Goal: Information Seeking & Learning: Learn about a topic

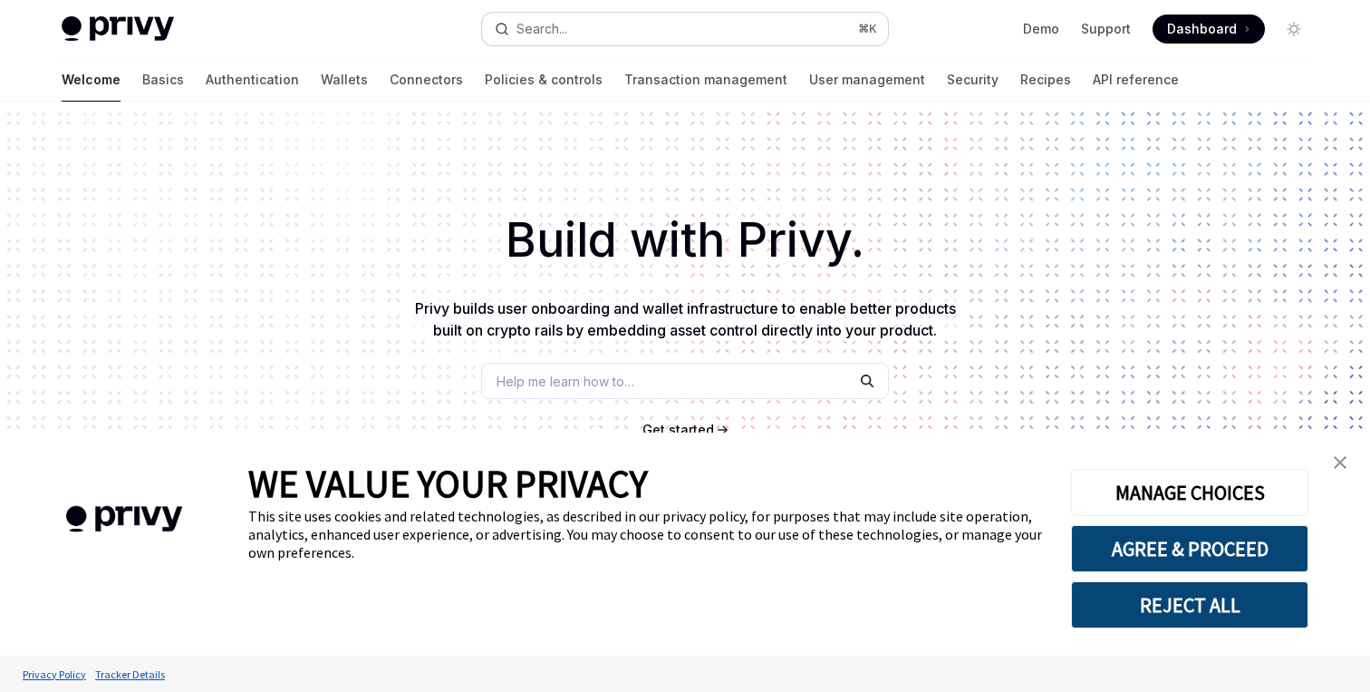
click at [689, 25] on button "Search... ⌘ K" at bounding box center [685, 29] width 406 height 33
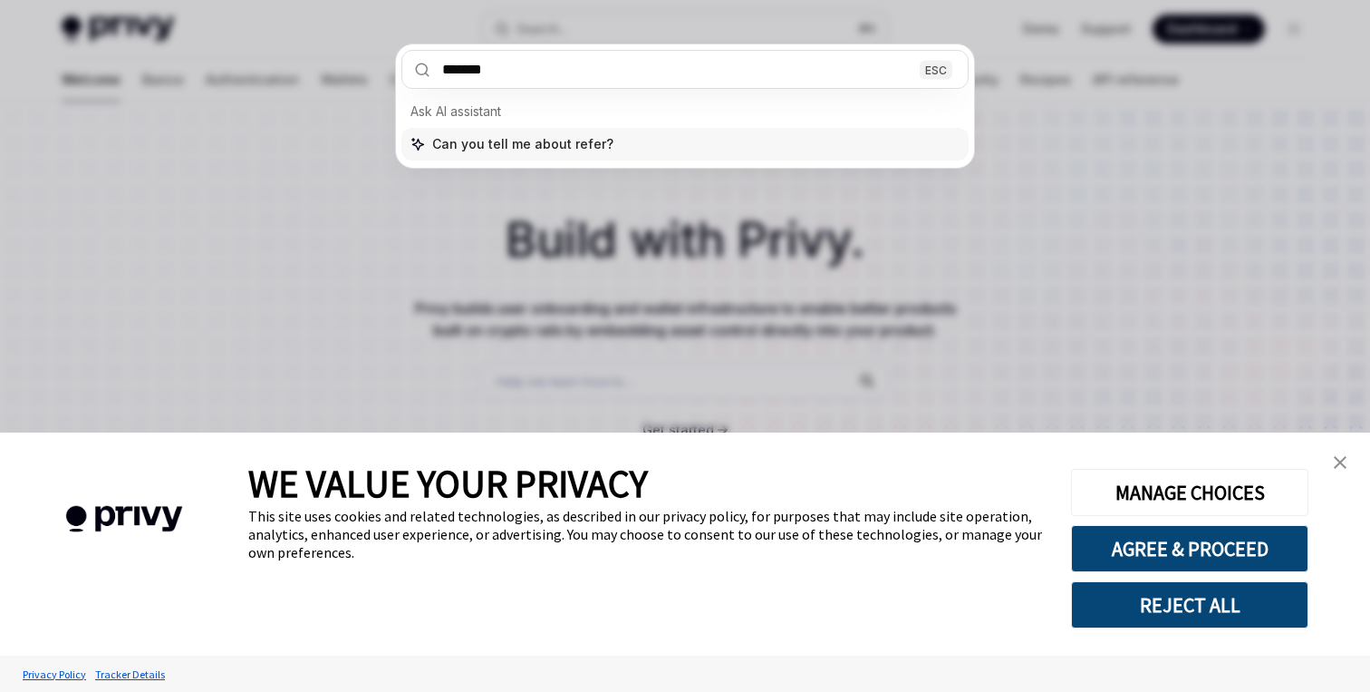
type input "********"
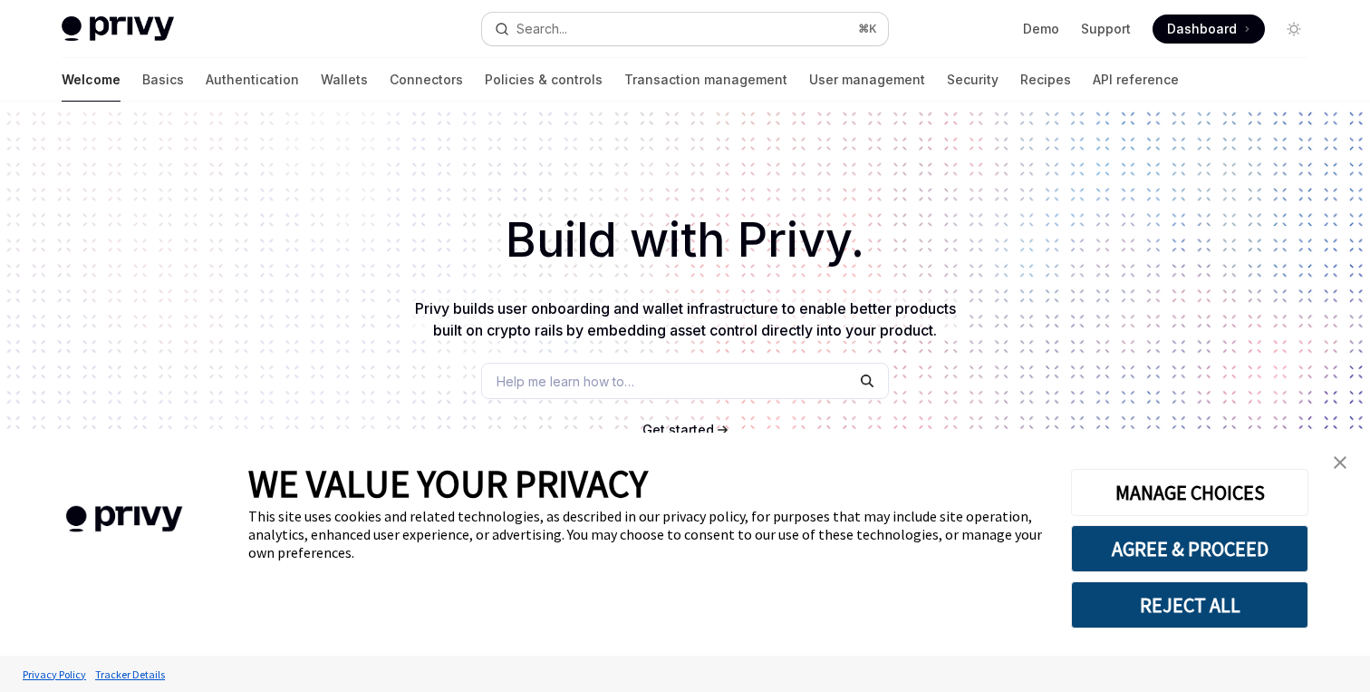
type textarea "*"
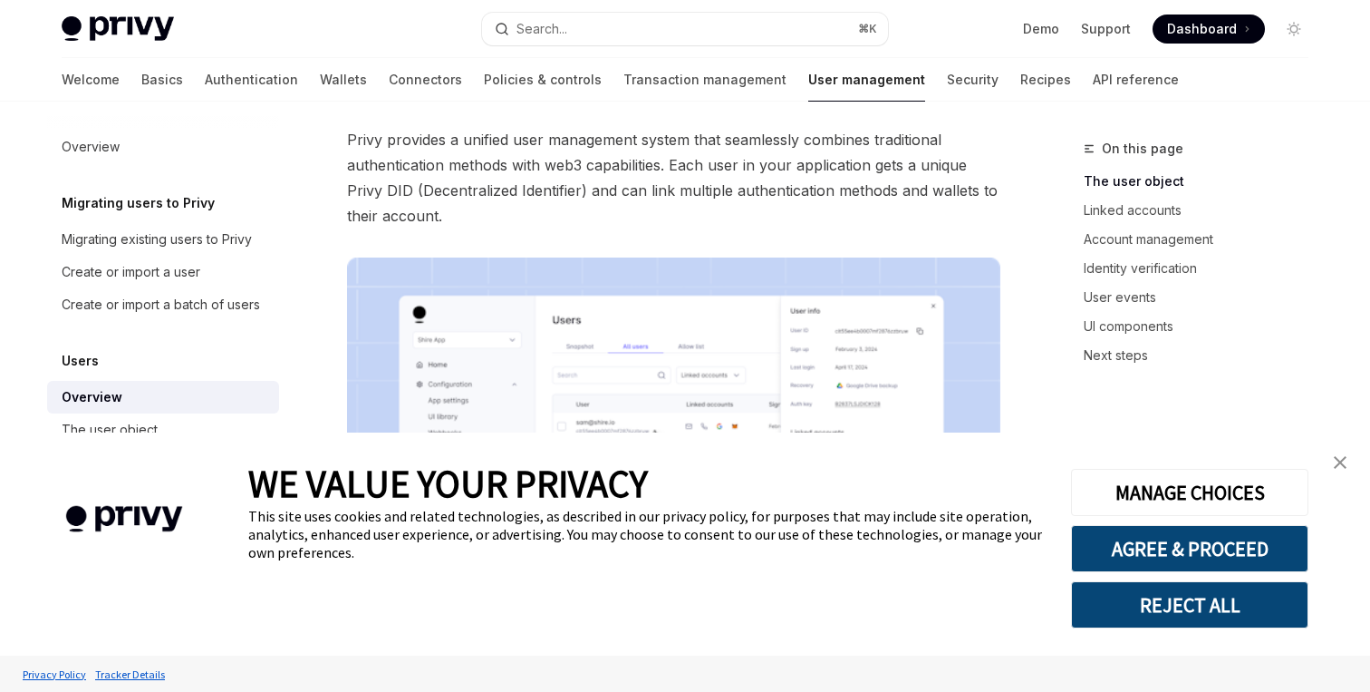
click at [1331, 456] on link "close banner" at bounding box center [1340, 462] width 36 height 36
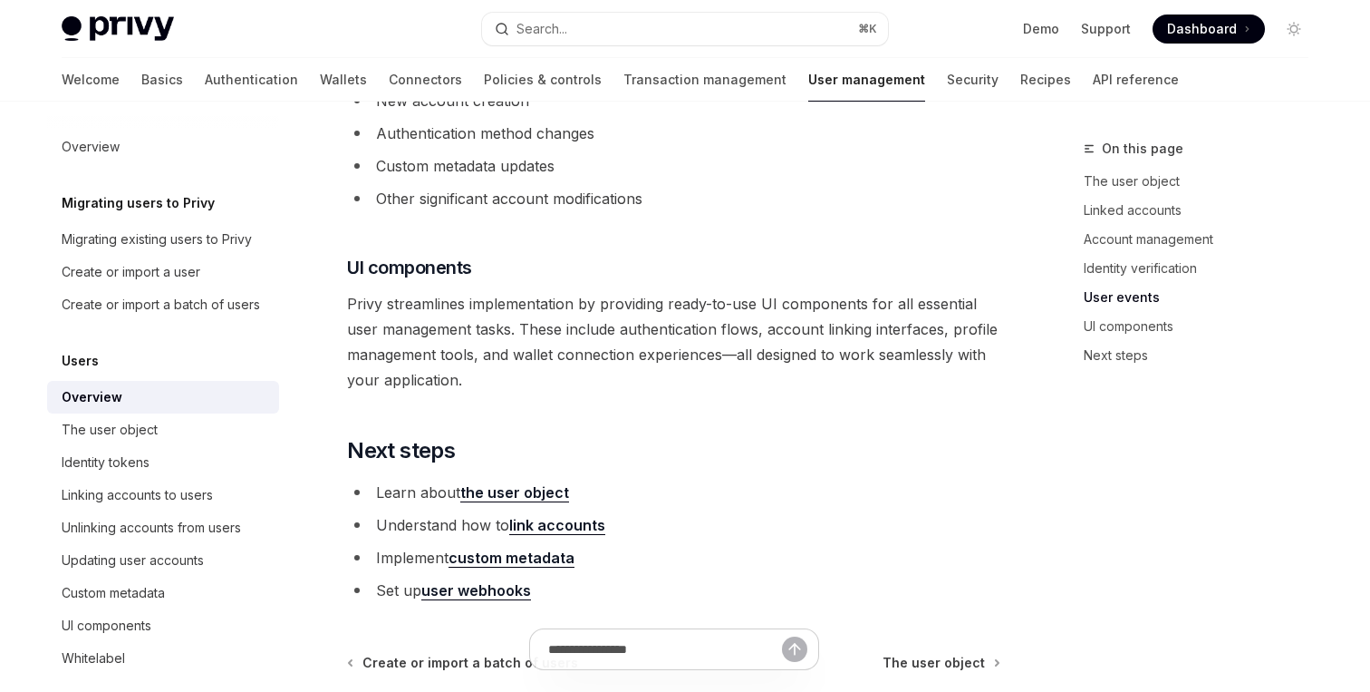
scroll to position [1842, 0]
click at [670, 30] on button "Search... ⌘ K" at bounding box center [685, 29] width 406 height 33
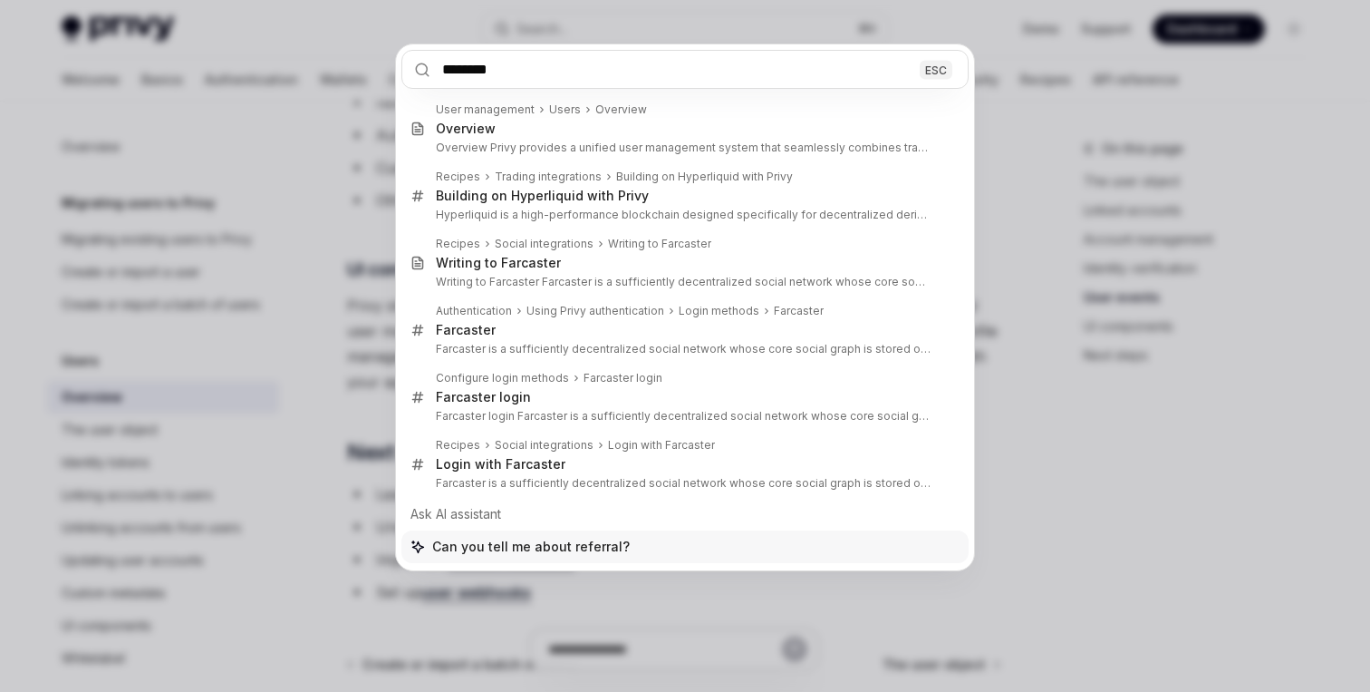
type input "********"
click at [991, 103] on div "******** ESC User management Users Overview Overview Overview Privy provides a …" at bounding box center [685, 346] width 1370 height 692
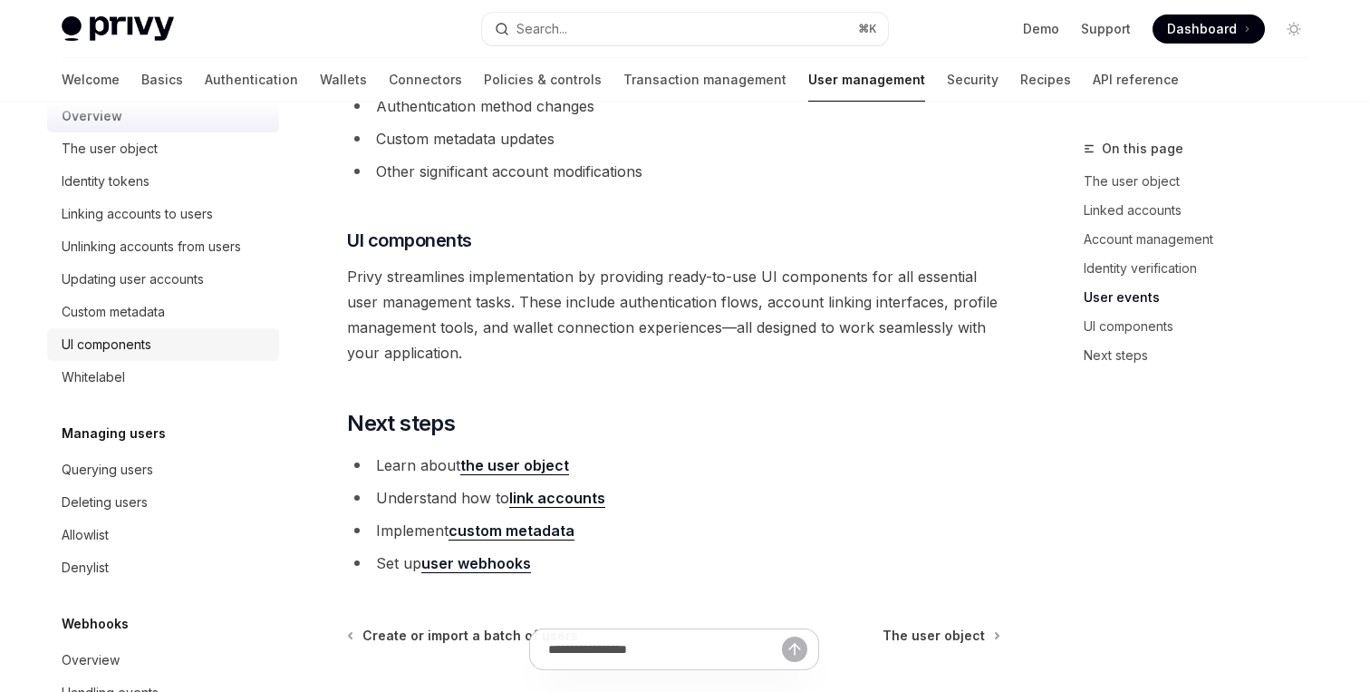
scroll to position [334, 0]
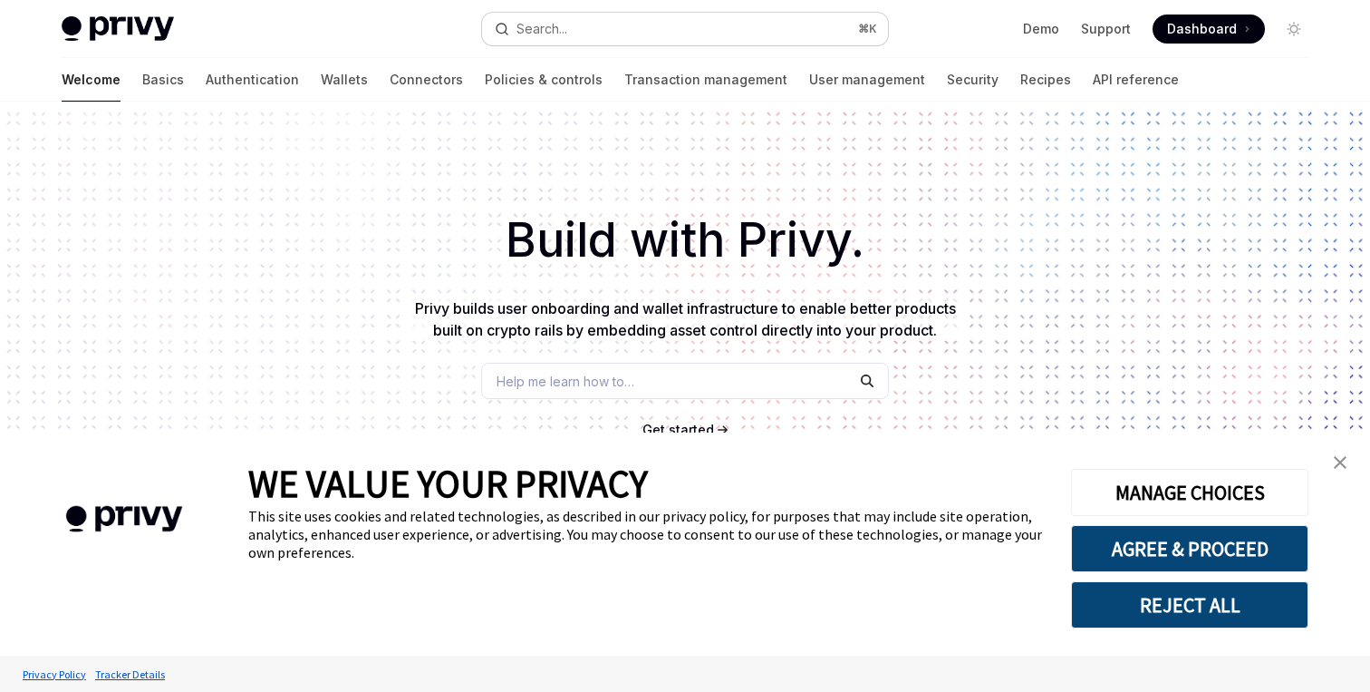
click at [607, 41] on button "Search... ⌘ K" at bounding box center [685, 29] width 406 height 33
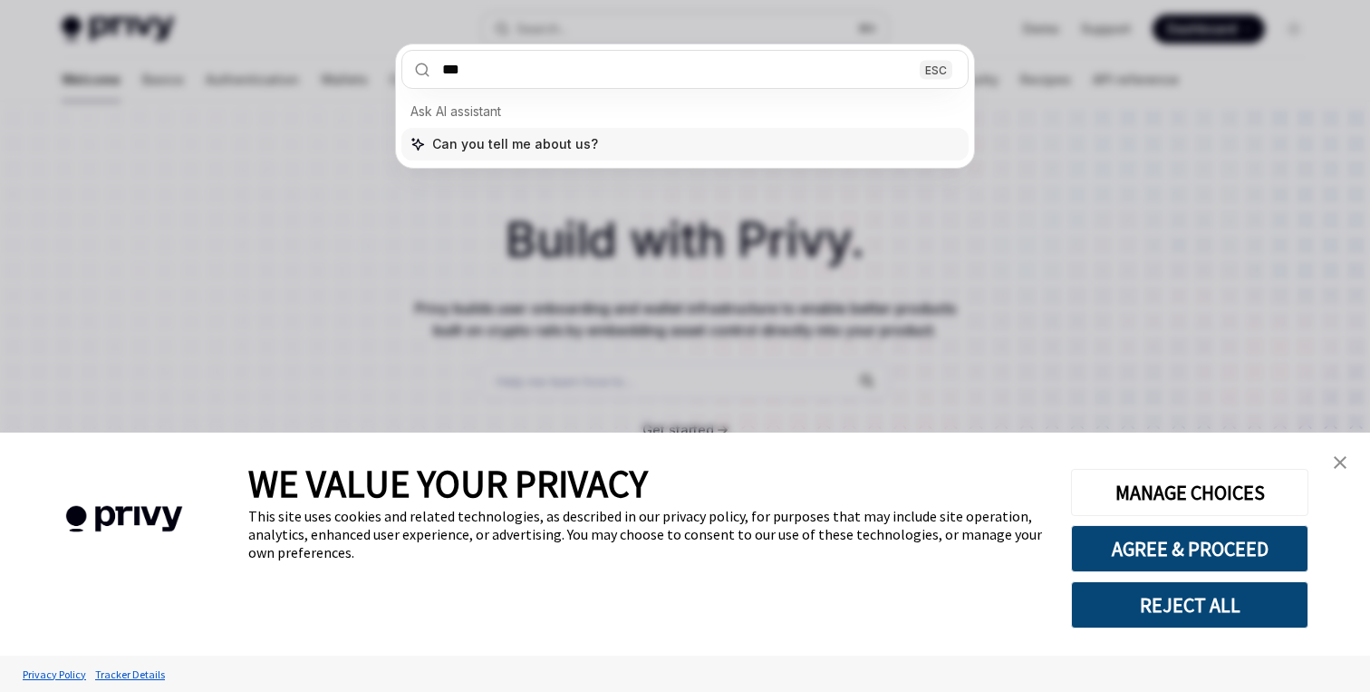
type input "****"
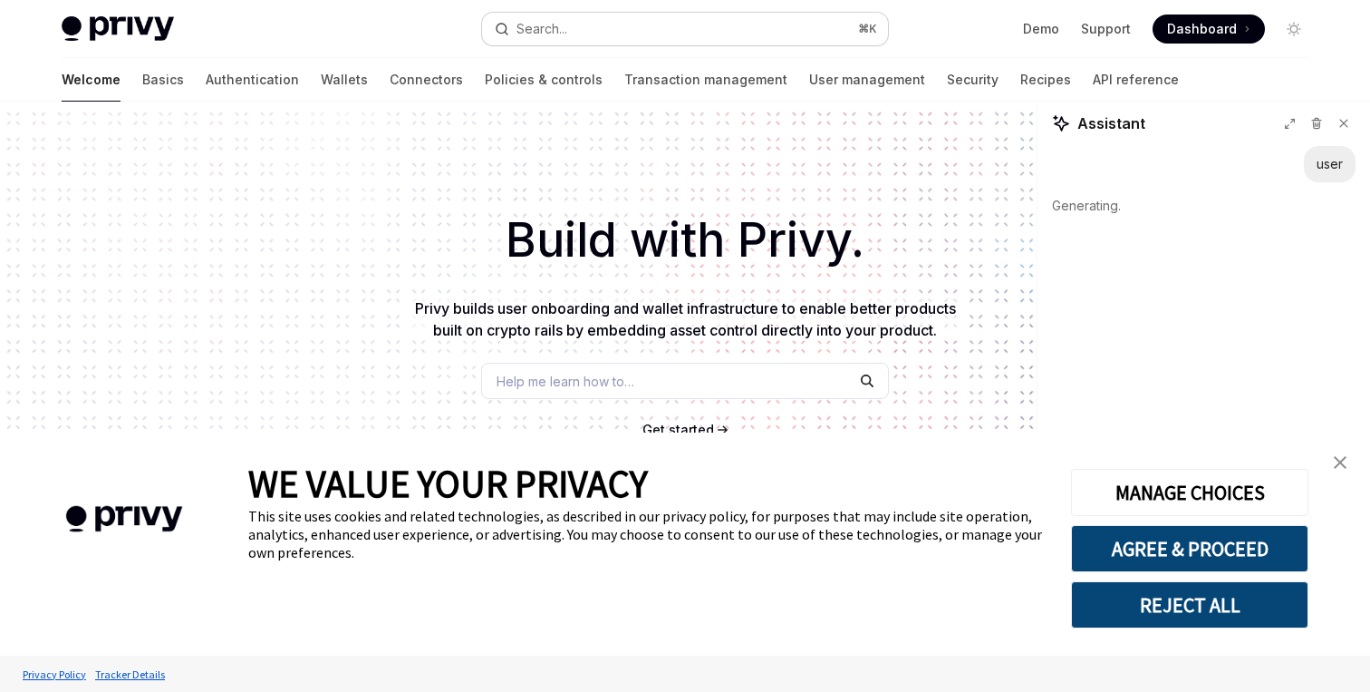
click at [612, 27] on button "Search... ⌘ K" at bounding box center [685, 29] width 406 height 33
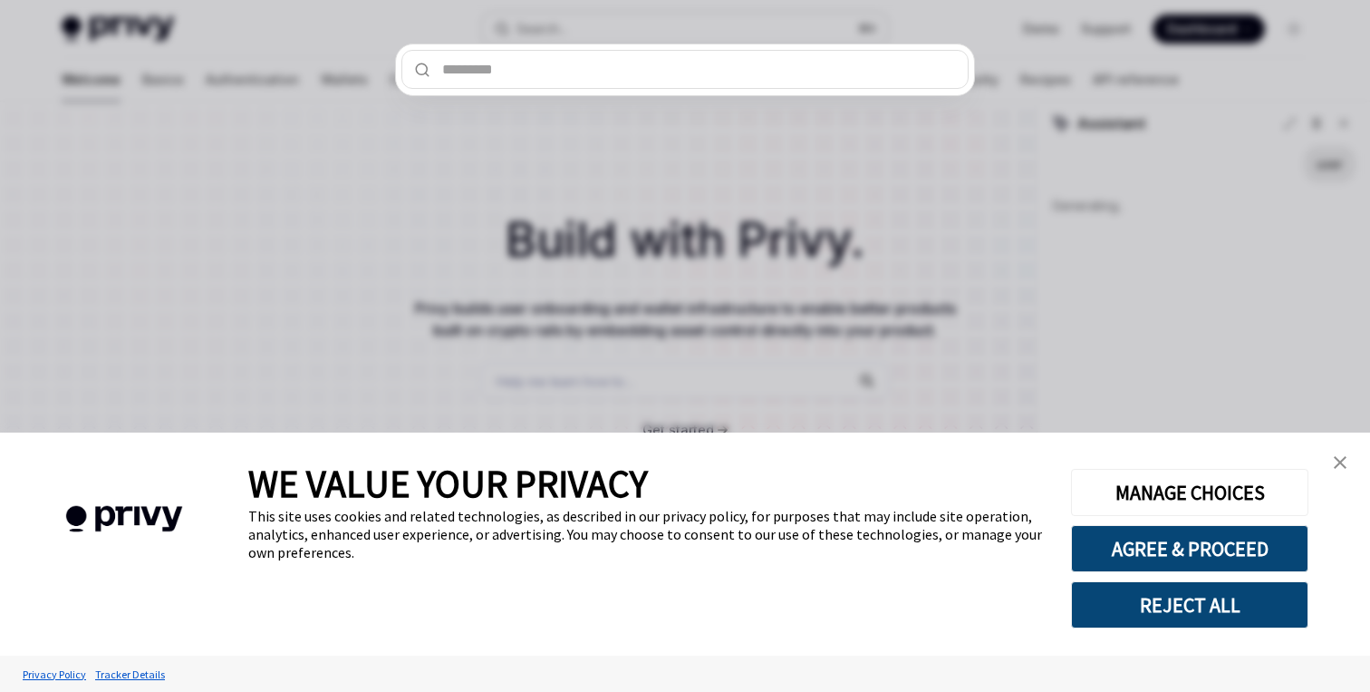
type textarea "*"
type input "*"
type textarea "*"
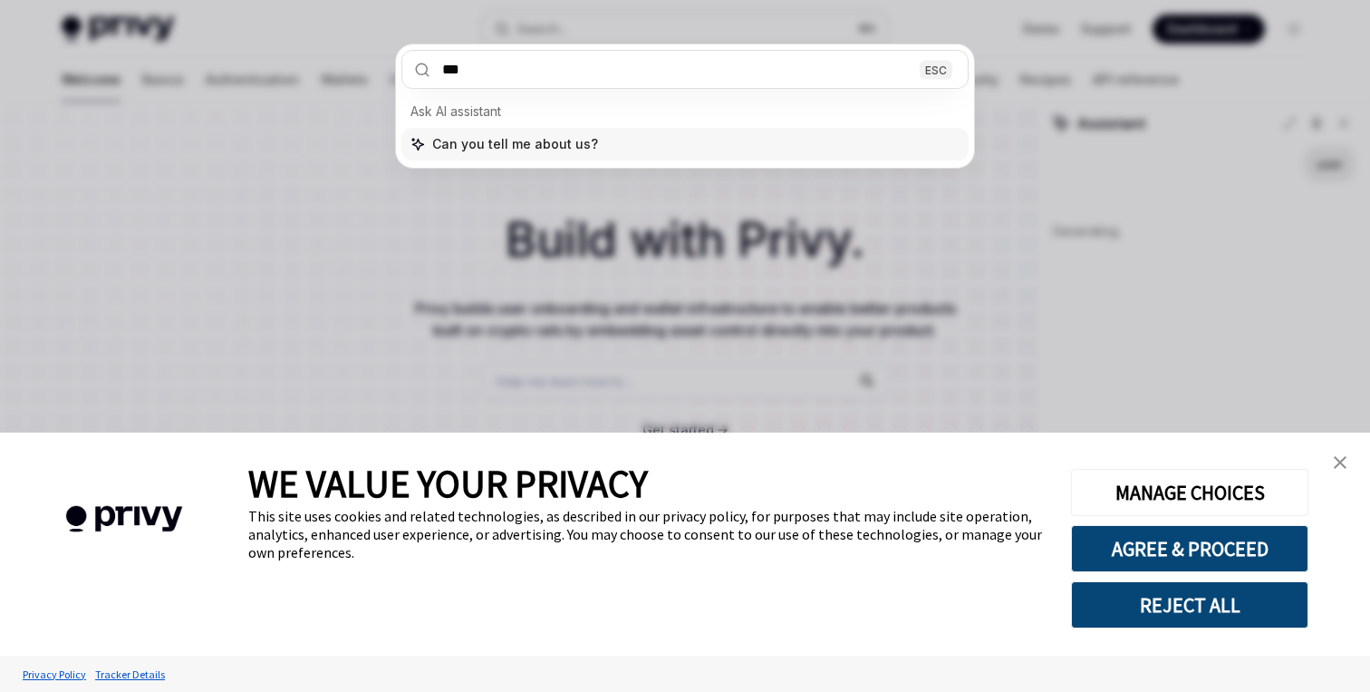
type input "****"
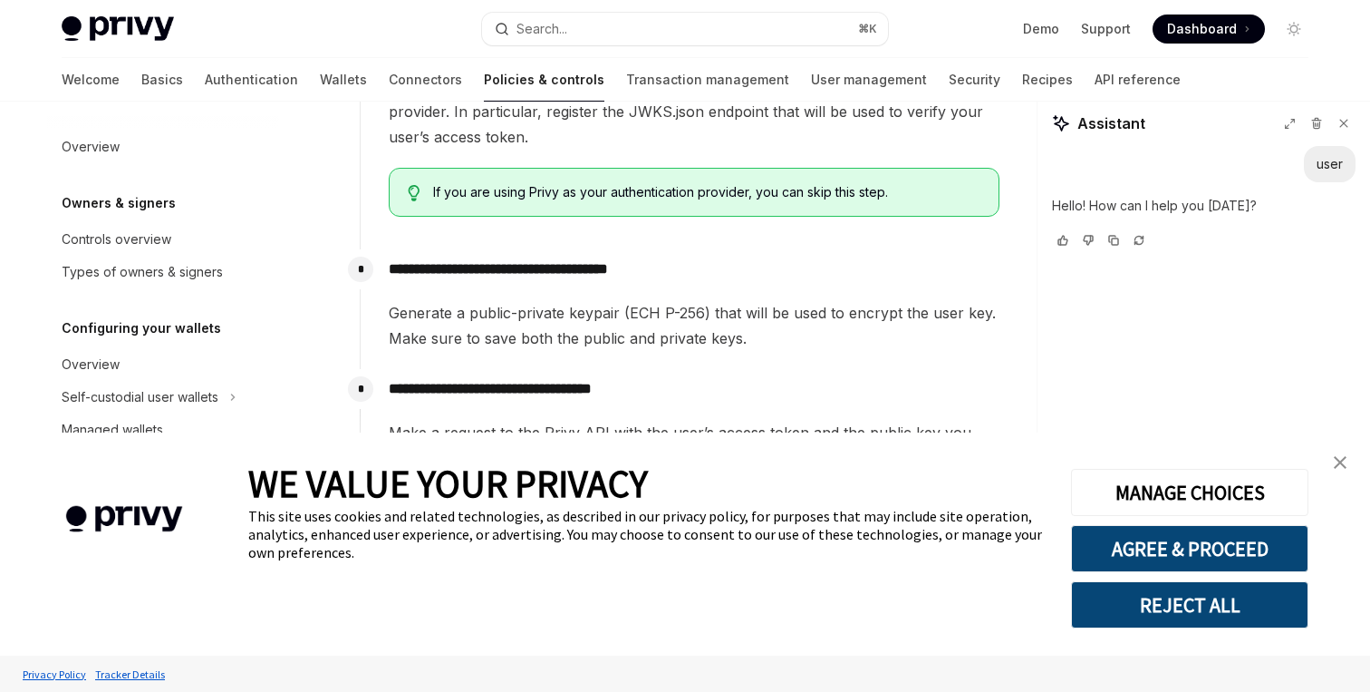
scroll to position [776, 0]
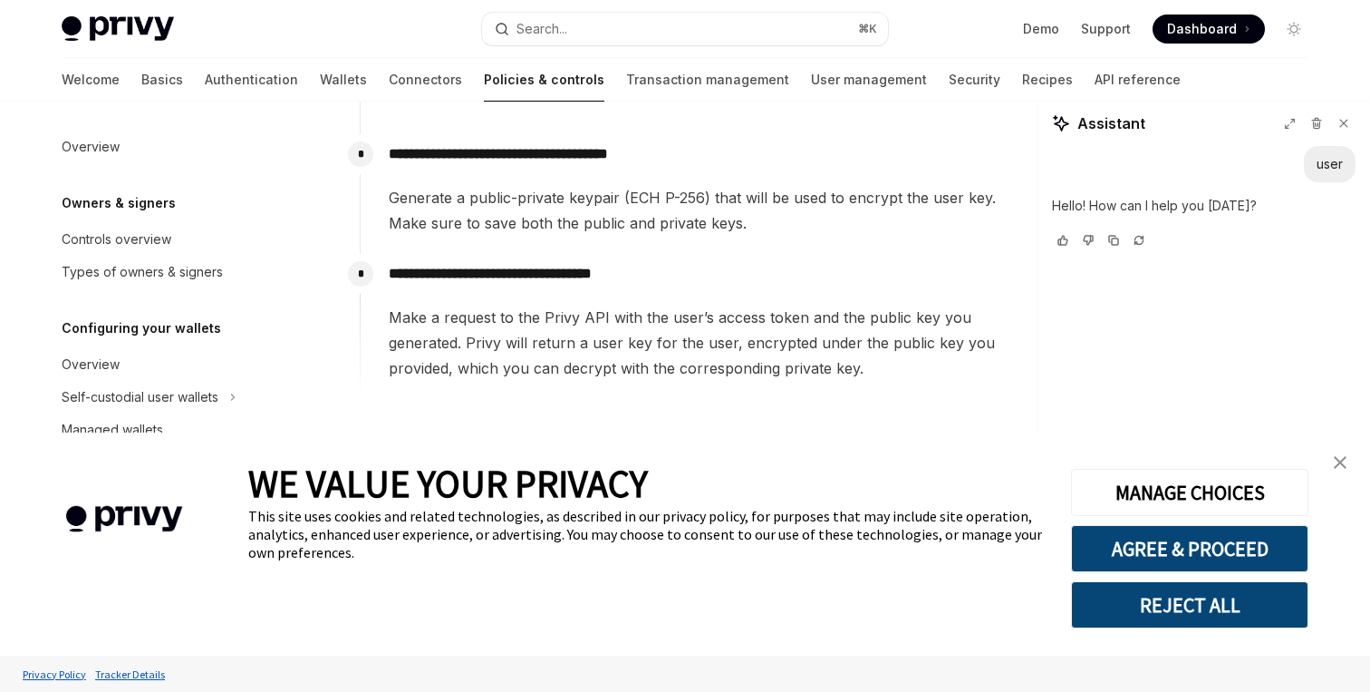
click at [1349, 459] on link "close banner" at bounding box center [1340, 462] width 36 height 36
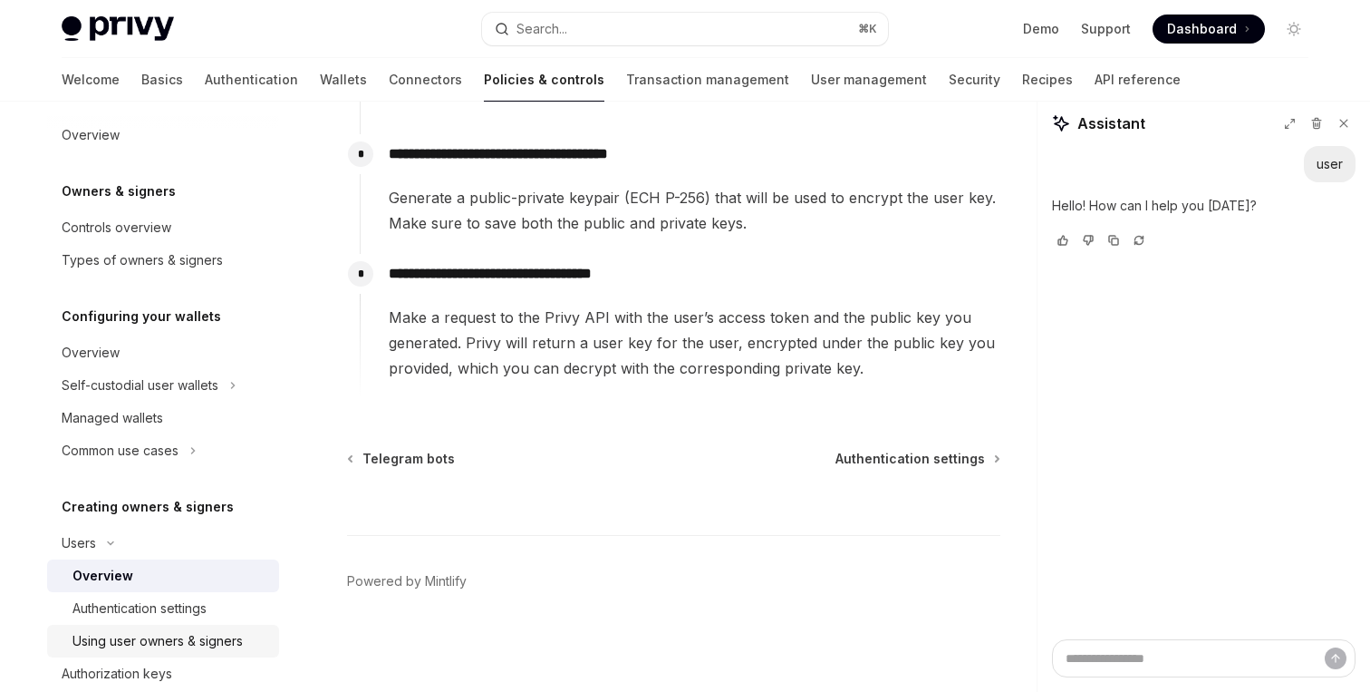
scroll to position [0, 0]
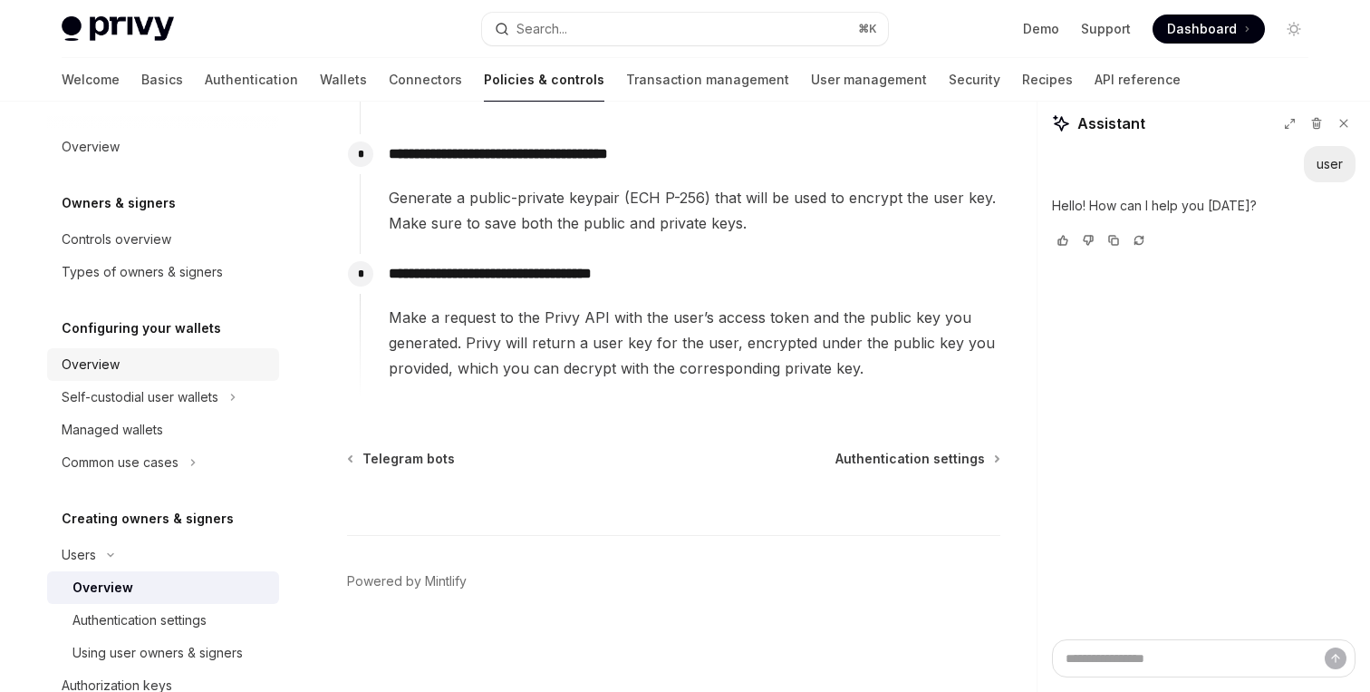
click at [174, 365] on div "Overview" at bounding box center [165, 364] width 207 height 22
type textarea "*"
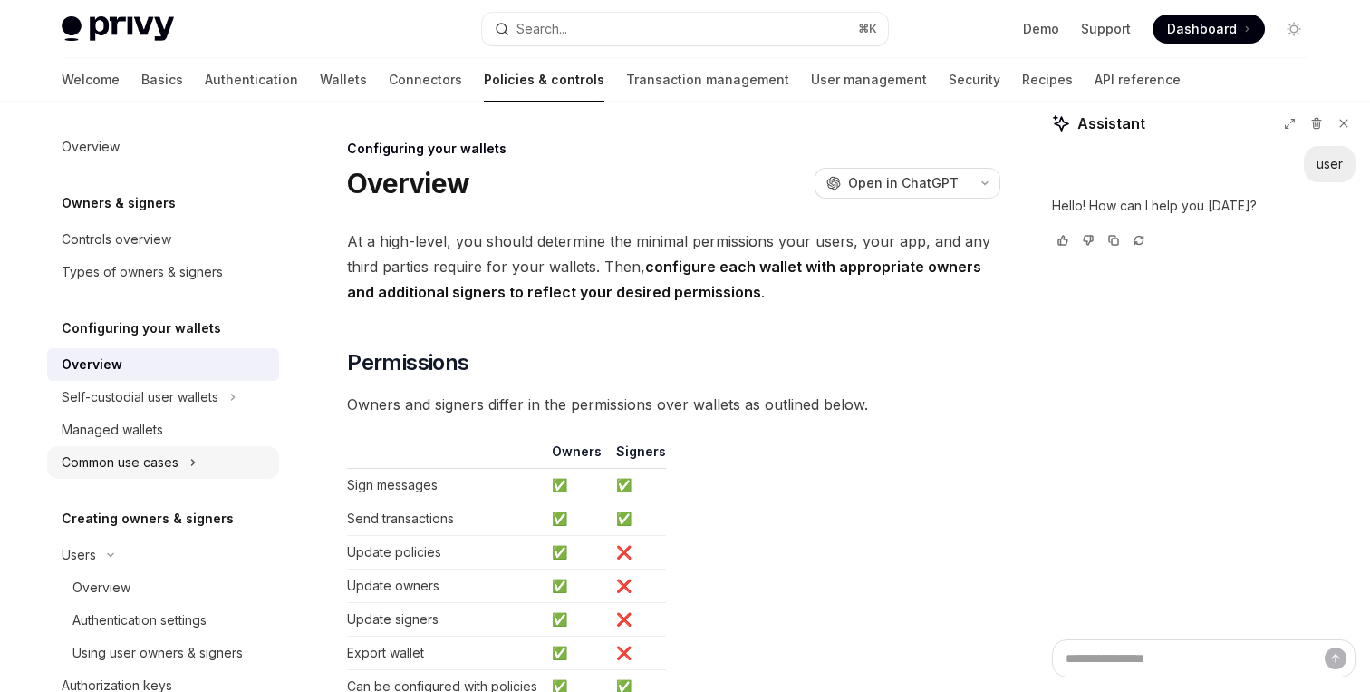
scroll to position [682, 0]
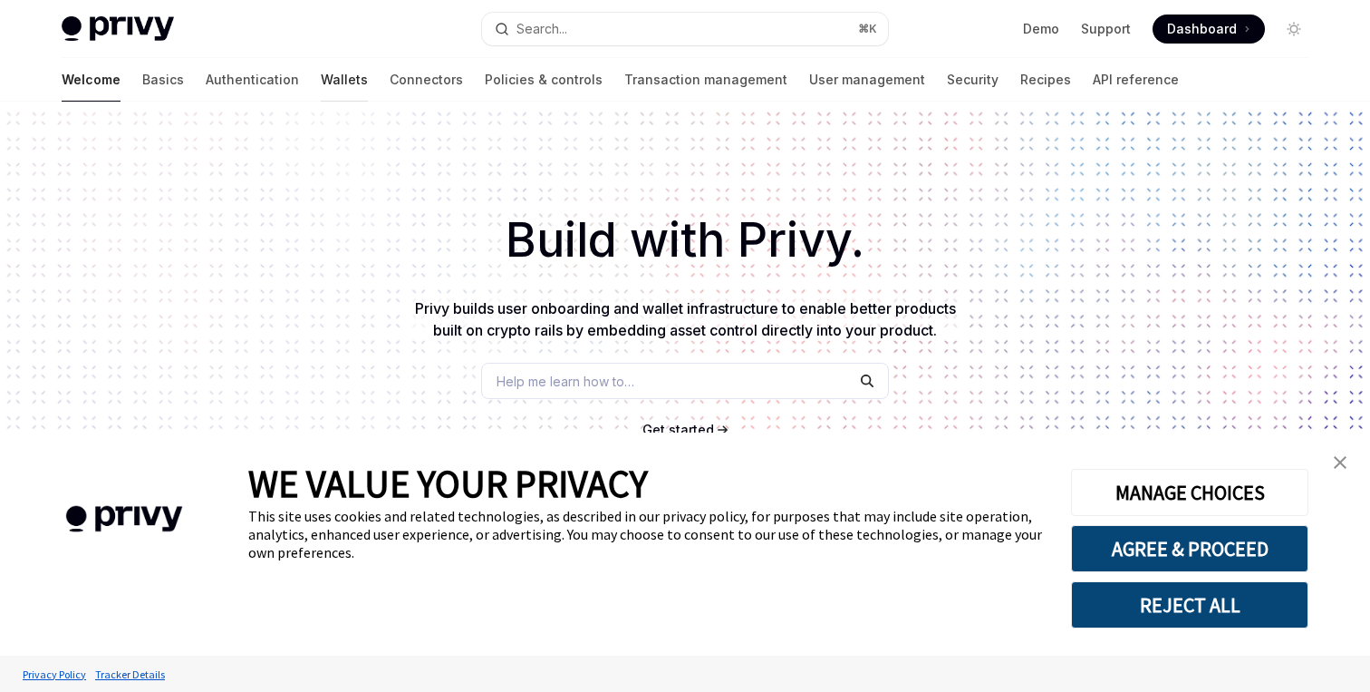
click at [321, 77] on link "Wallets" at bounding box center [344, 80] width 47 height 44
type textarea "*"
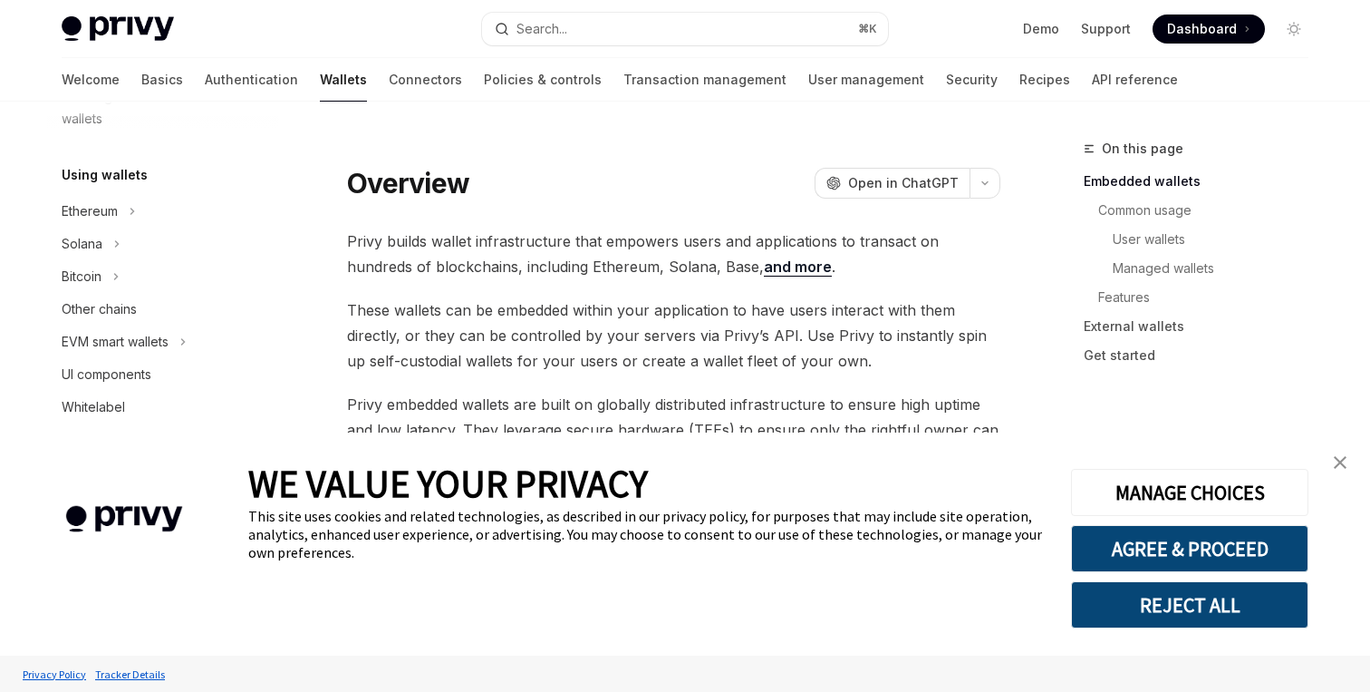
scroll to position [470, 0]
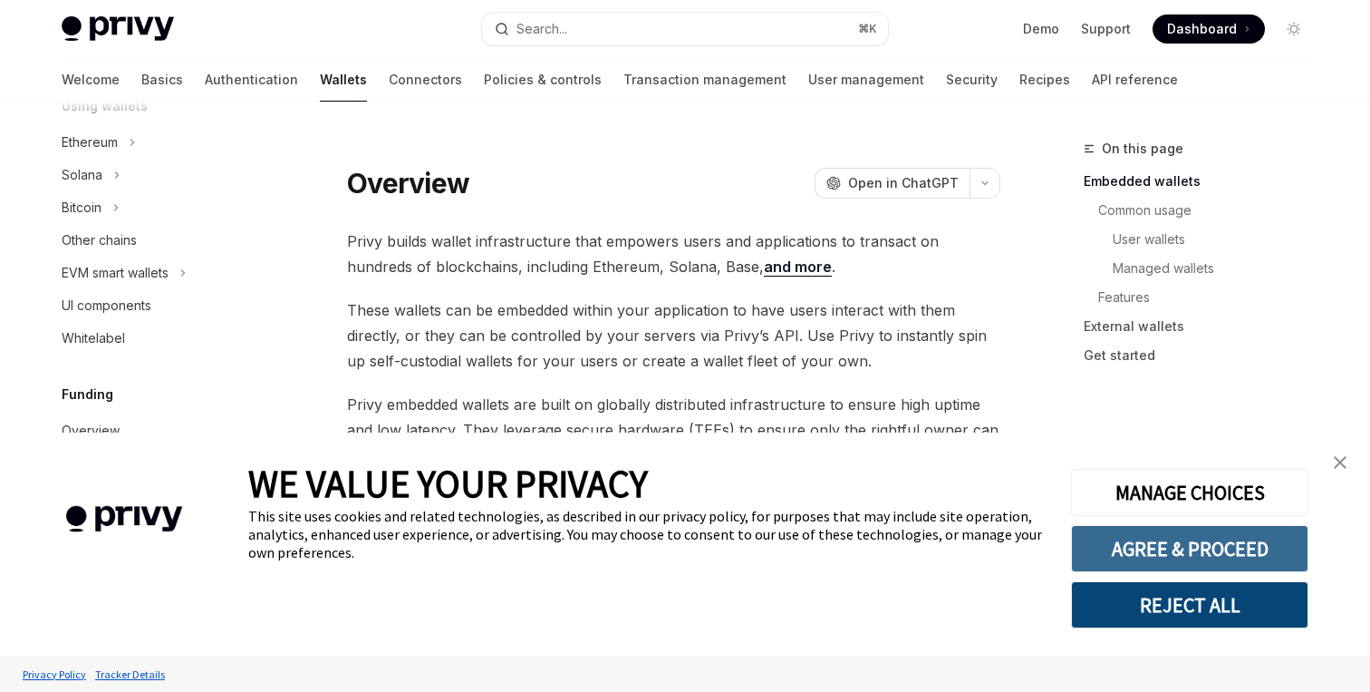
click at [1117, 552] on button "AGREE & PROCEED" at bounding box center [1189, 548] width 237 height 47
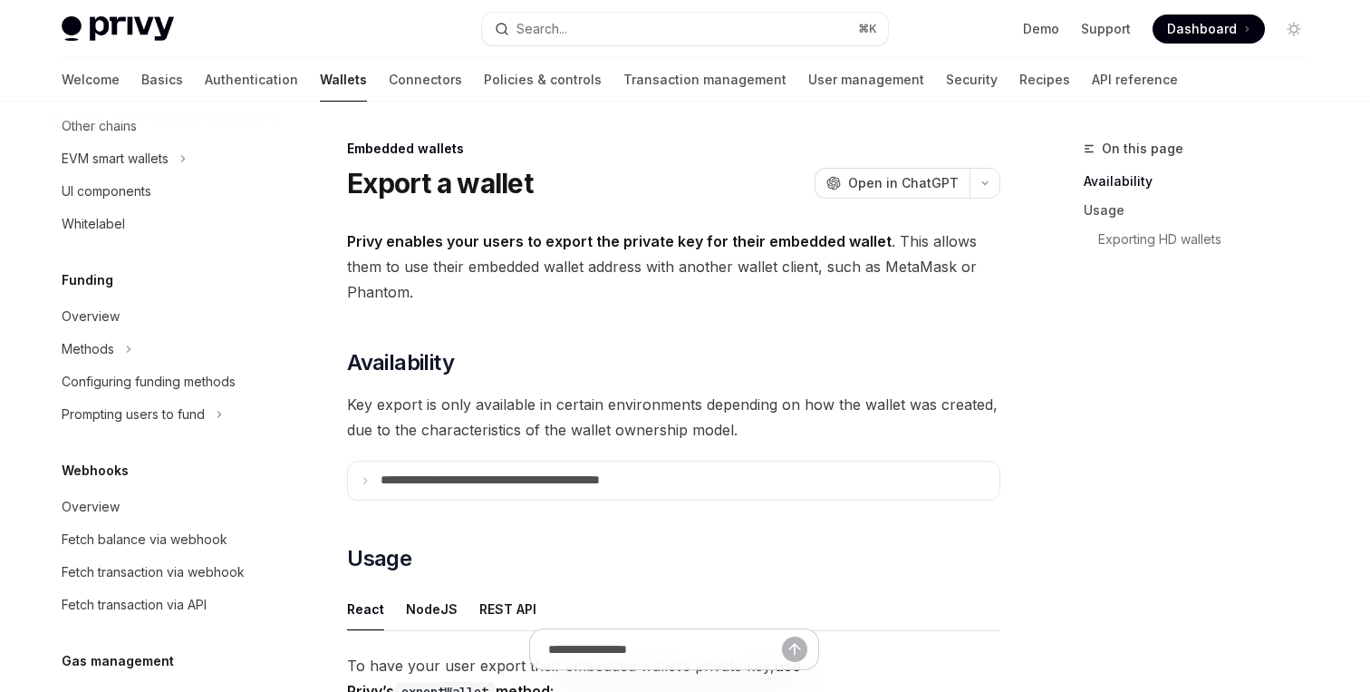
scroll to position [601, 0]
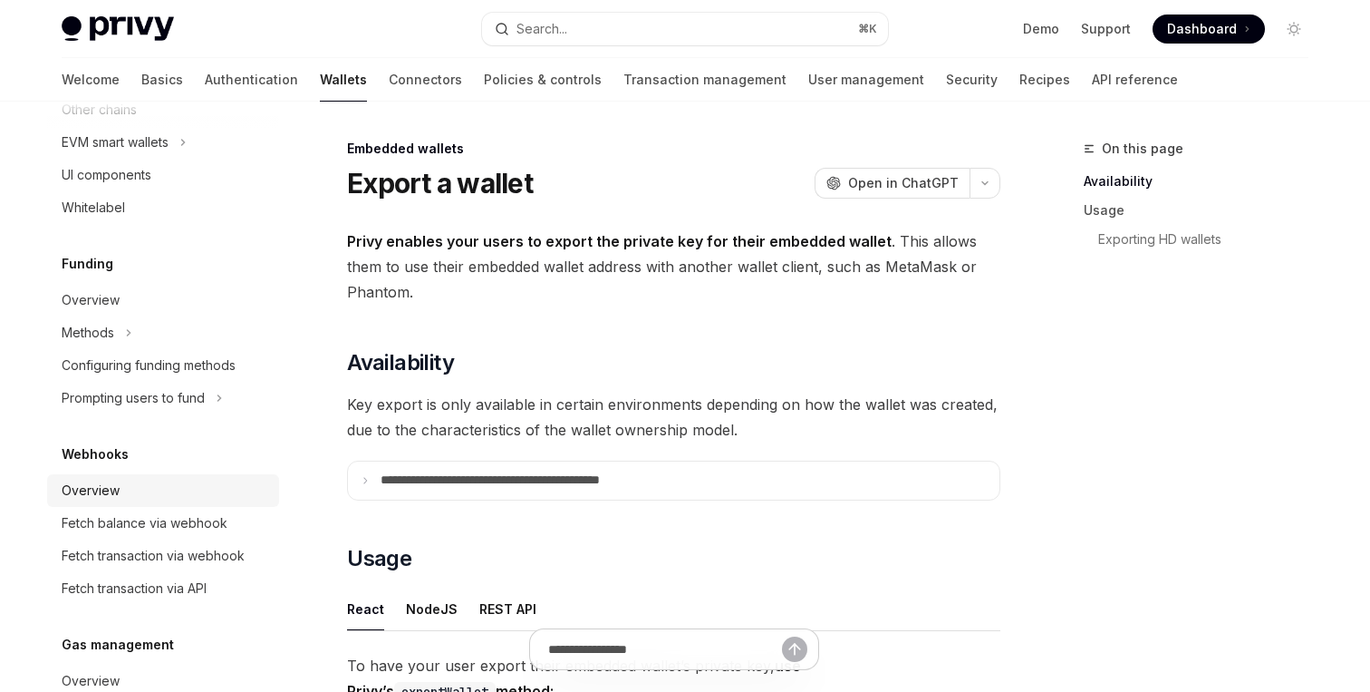
click at [128, 497] on div "Overview" at bounding box center [165, 490] width 207 height 22
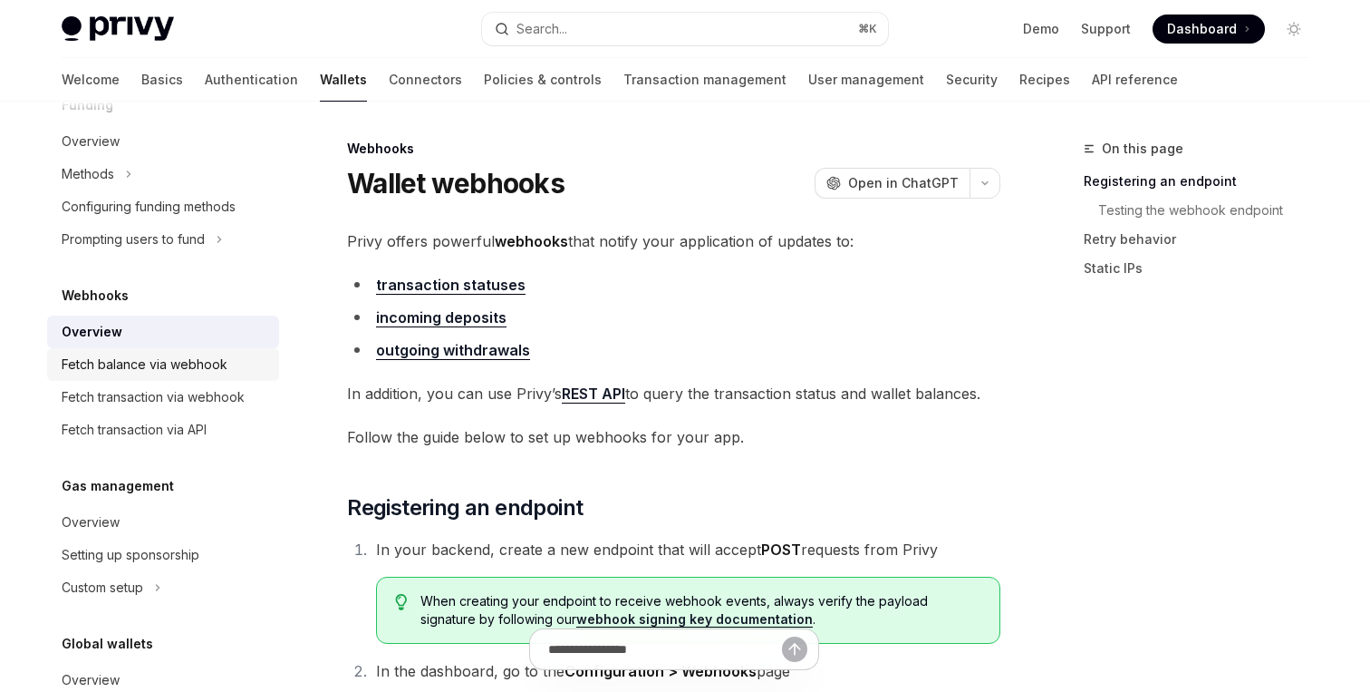
scroll to position [866, 0]
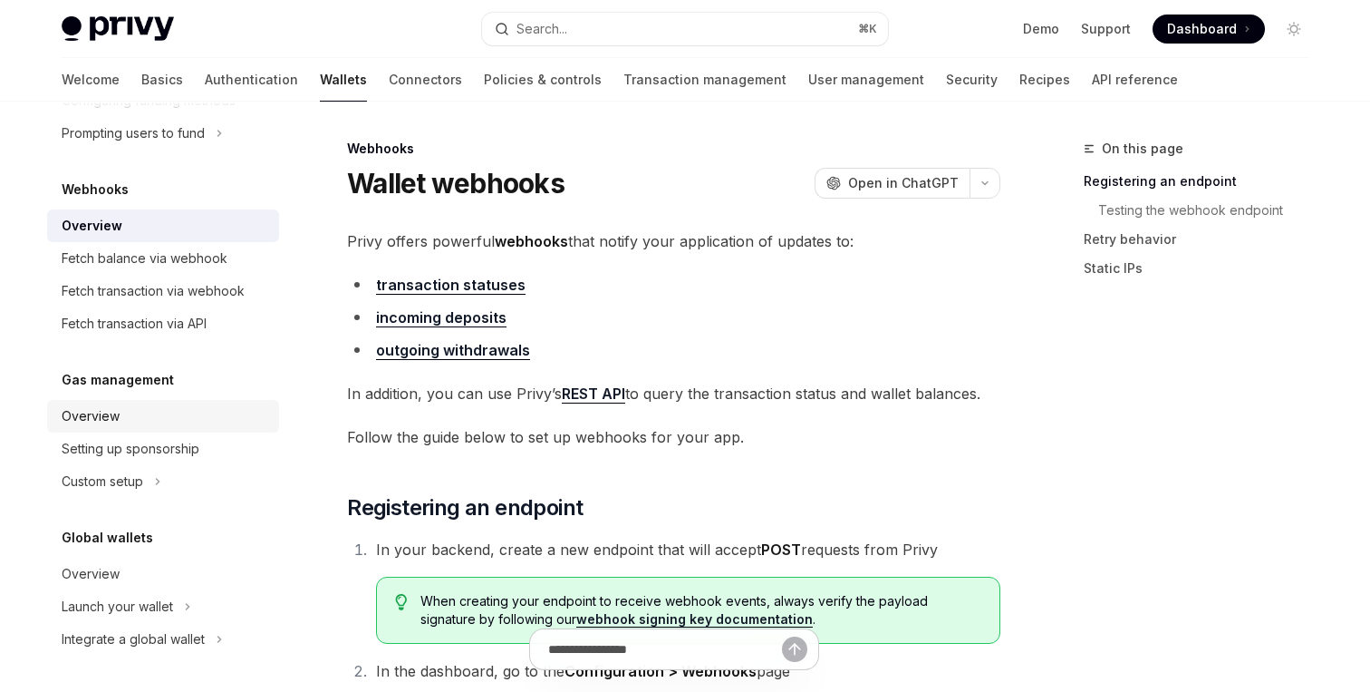
click at [139, 420] on div "Overview" at bounding box center [165, 416] width 207 height 22
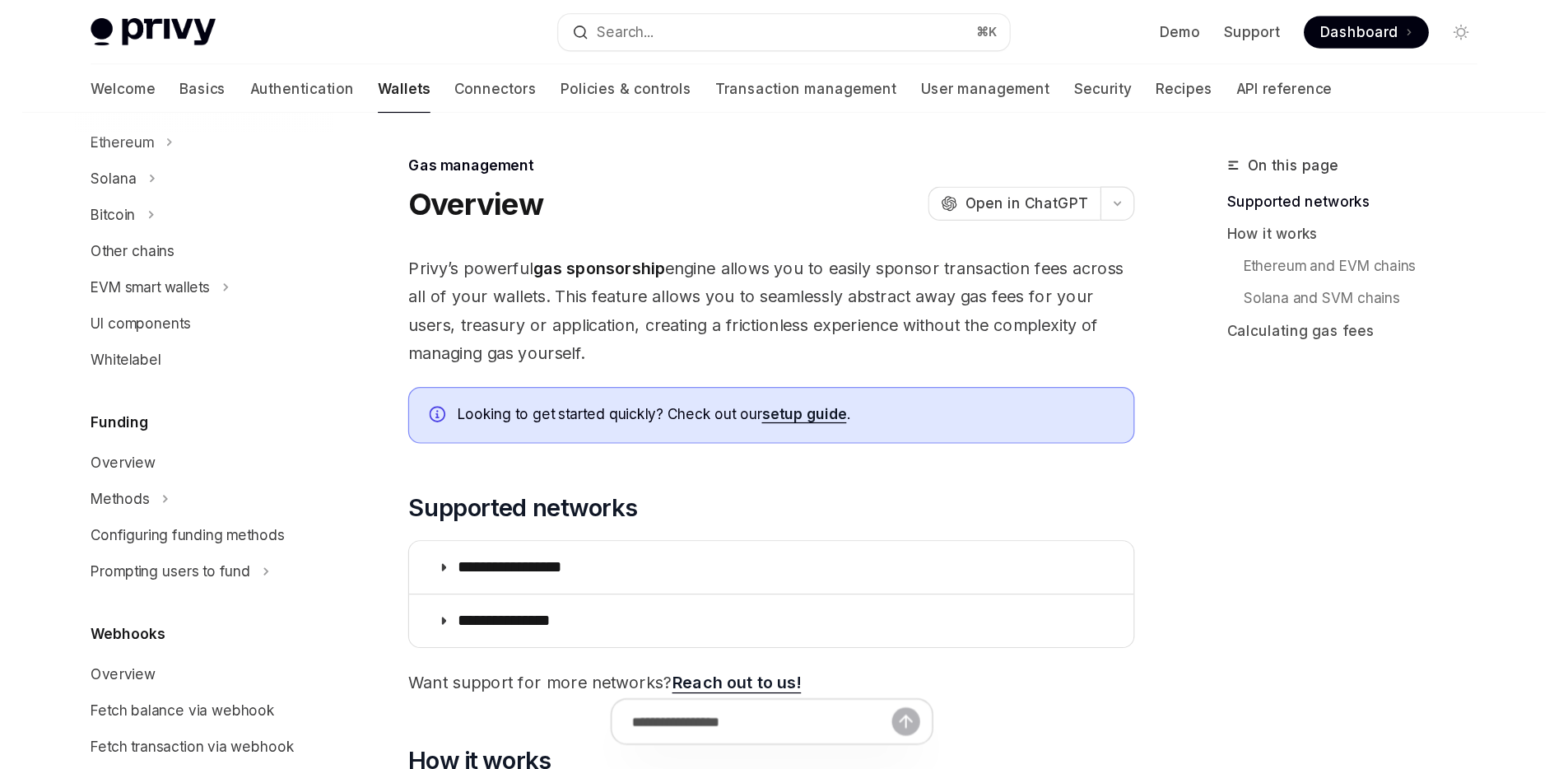
scroll to position [417, 0]
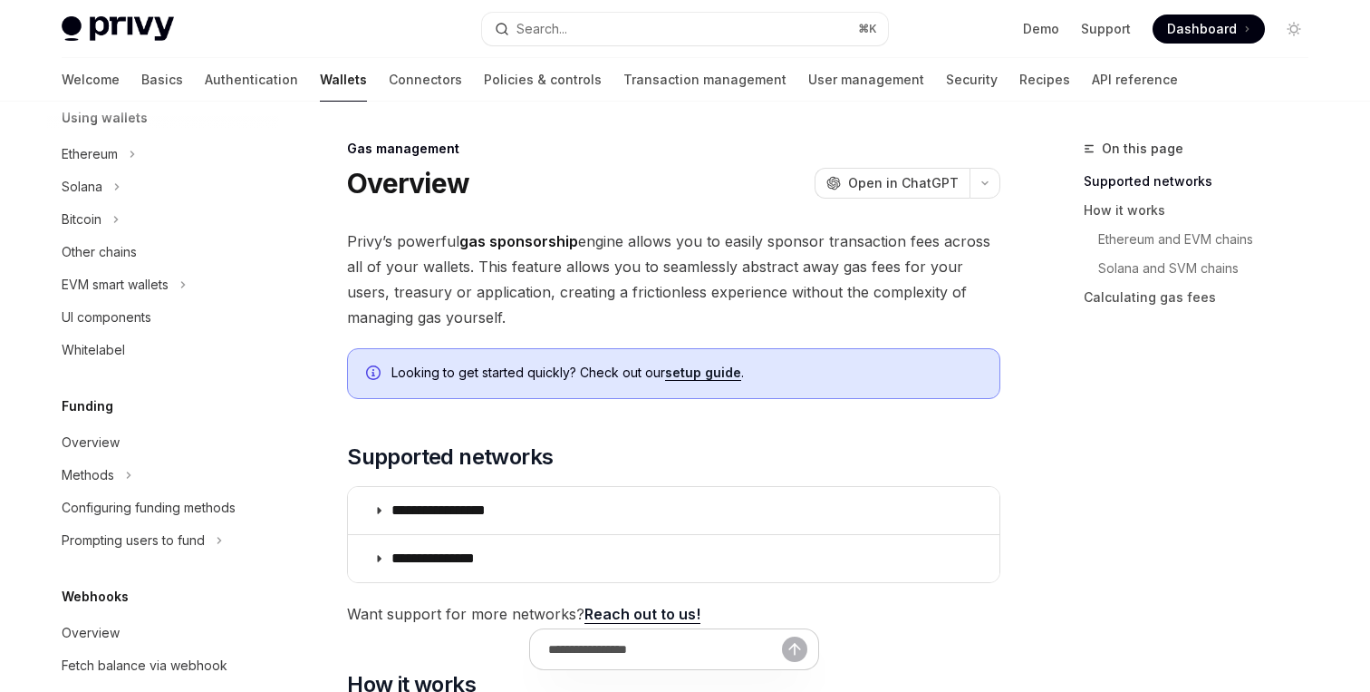
click at [179, 410] on div "Funding" at bounding box center [163, 406] width 232 height 22
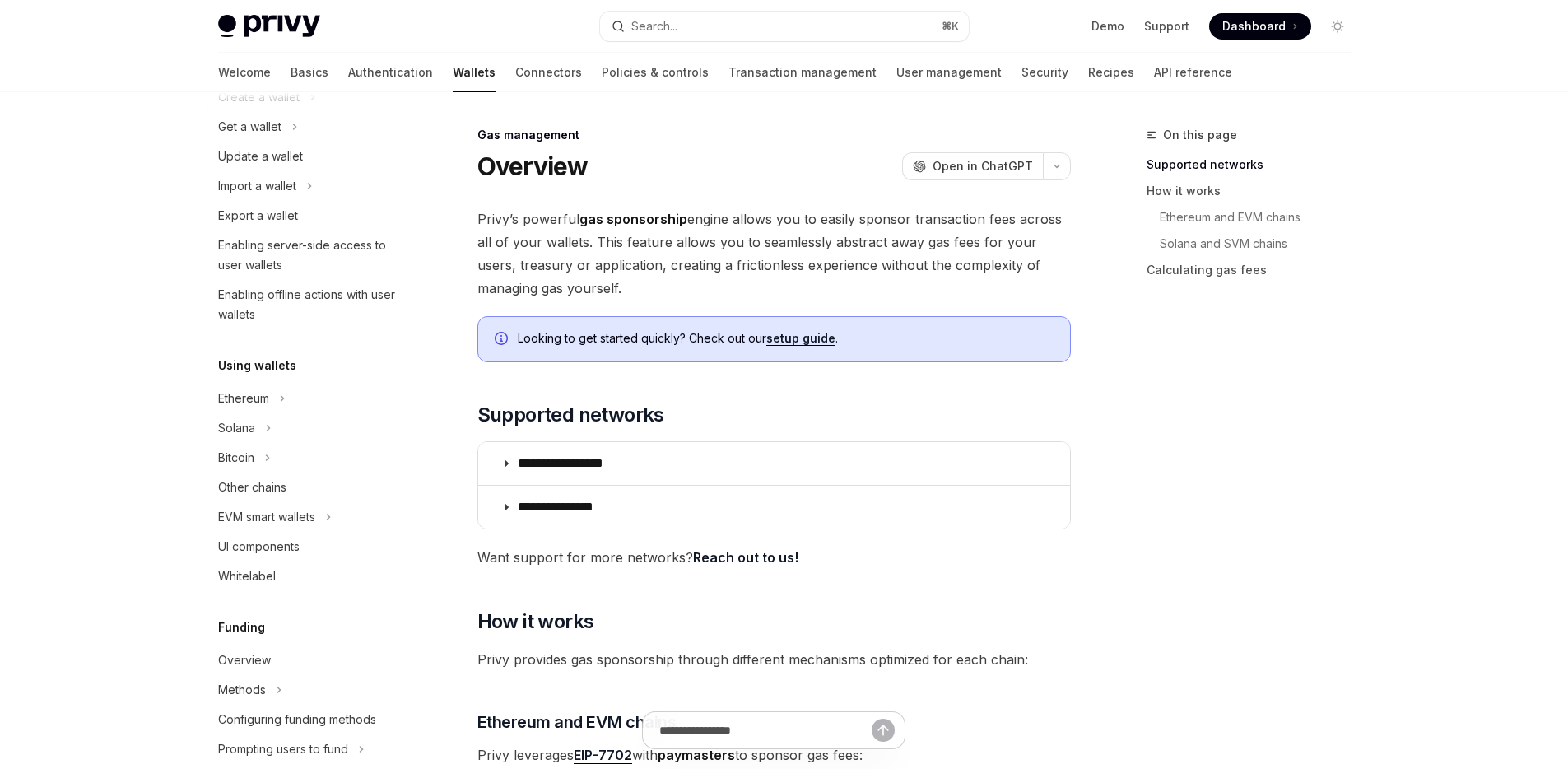
scroll to position [0, 0]
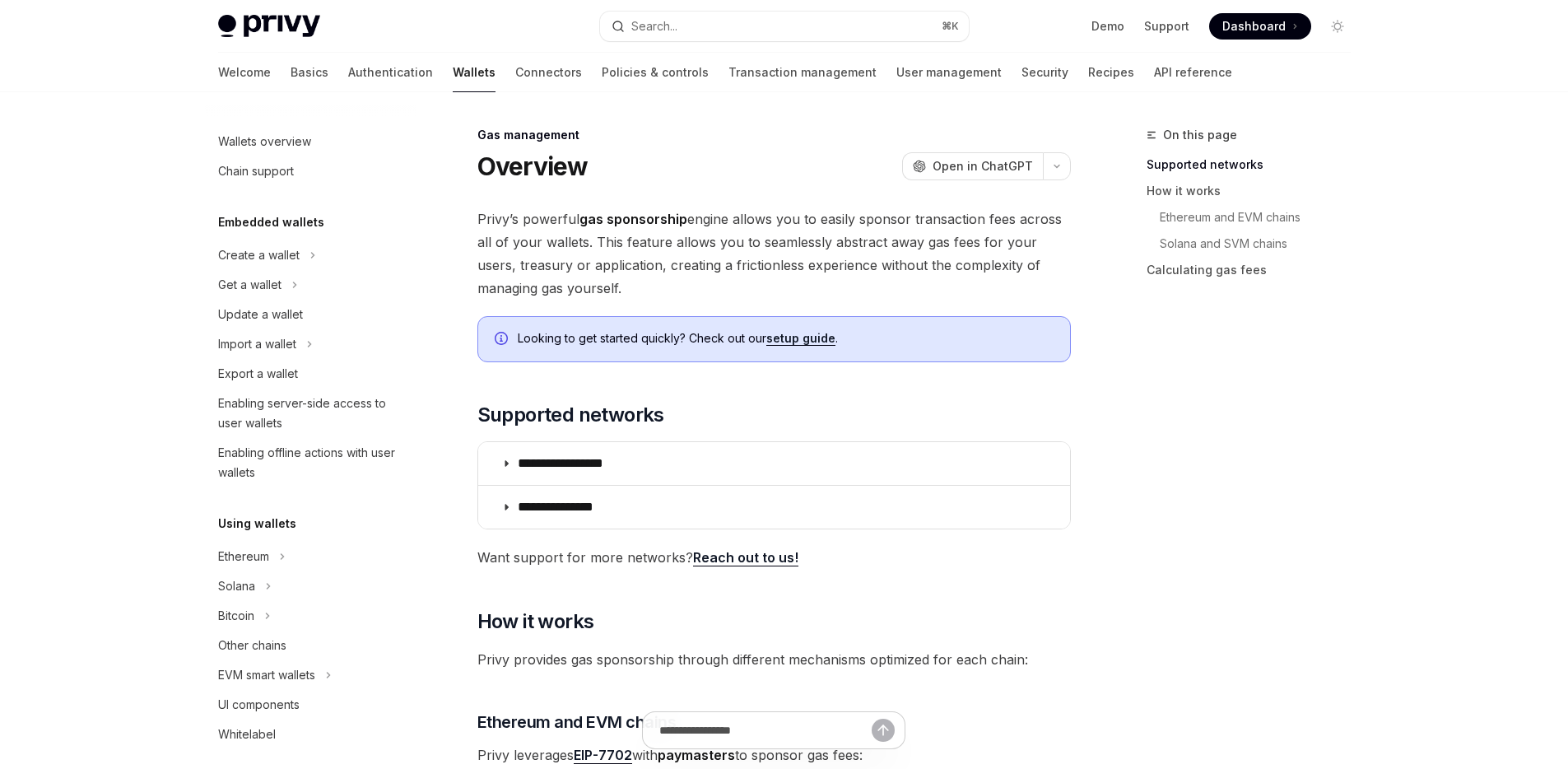
type textarea "*"
